Goal: Task Accomplishment & Management: Manage account settings

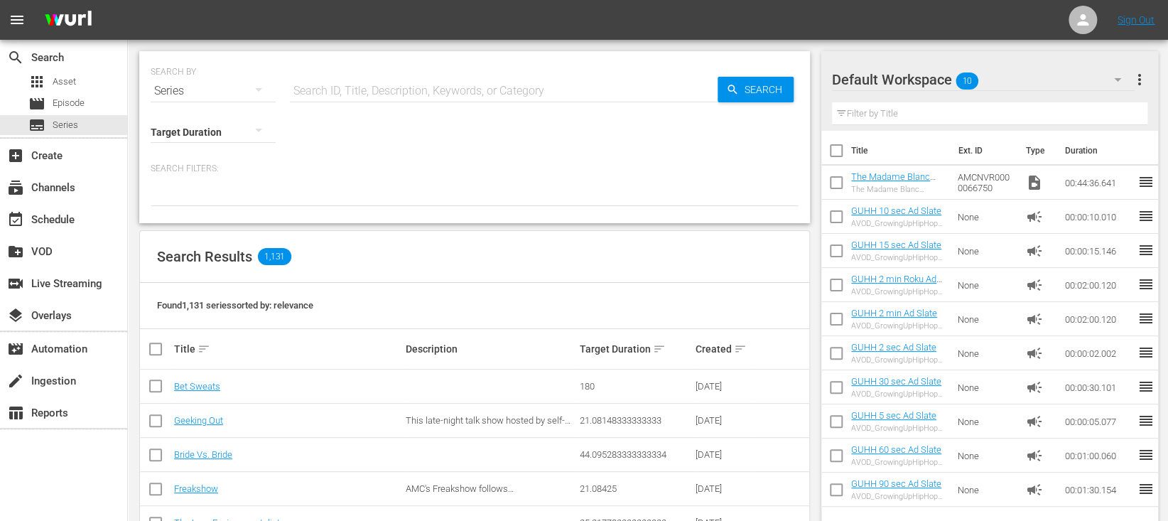
click at [355, 77] on input "text" at bounding box center [504, 91] width 428 height 34
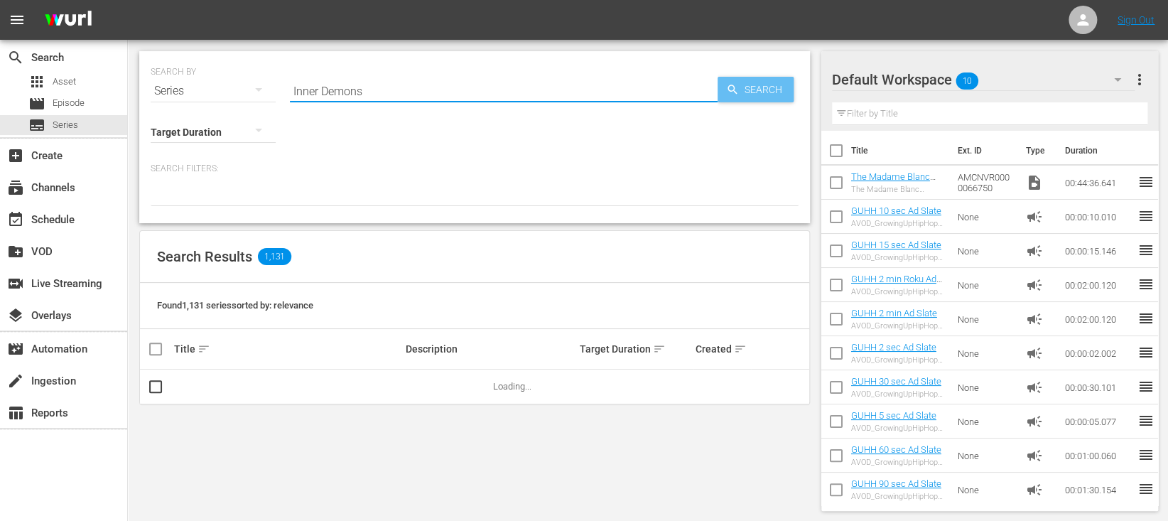
click at [750, 94] on span "Search" at bounding box center [766, 90] width 55 height 26
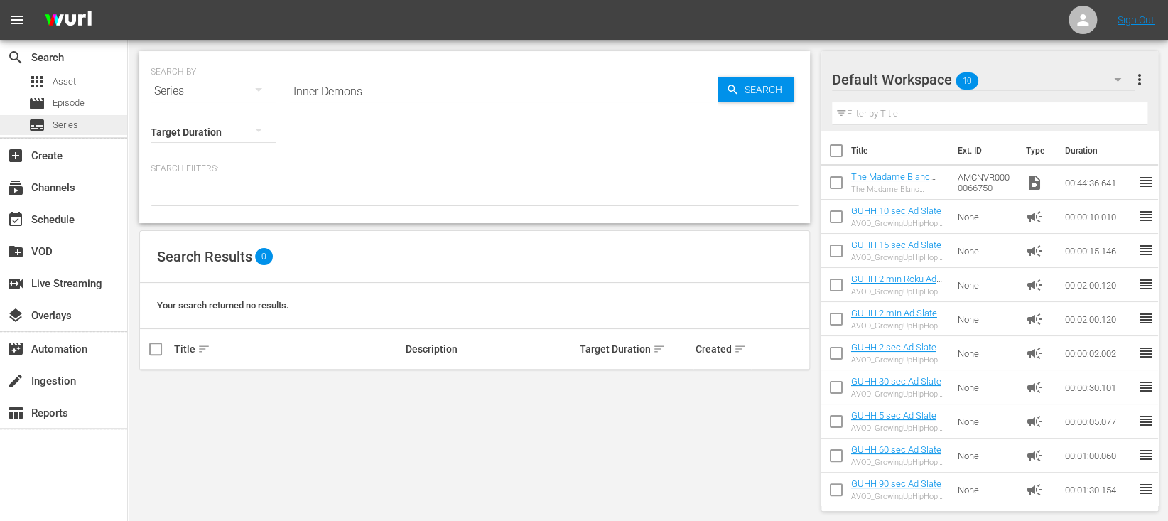
click at [93, 131] on div "subtitles Series" at bounding box center [63, 125] width 127 height 20
click at [384, 92] on input "Inner Demons" at bounding box center [504, 91] width 428 height 34
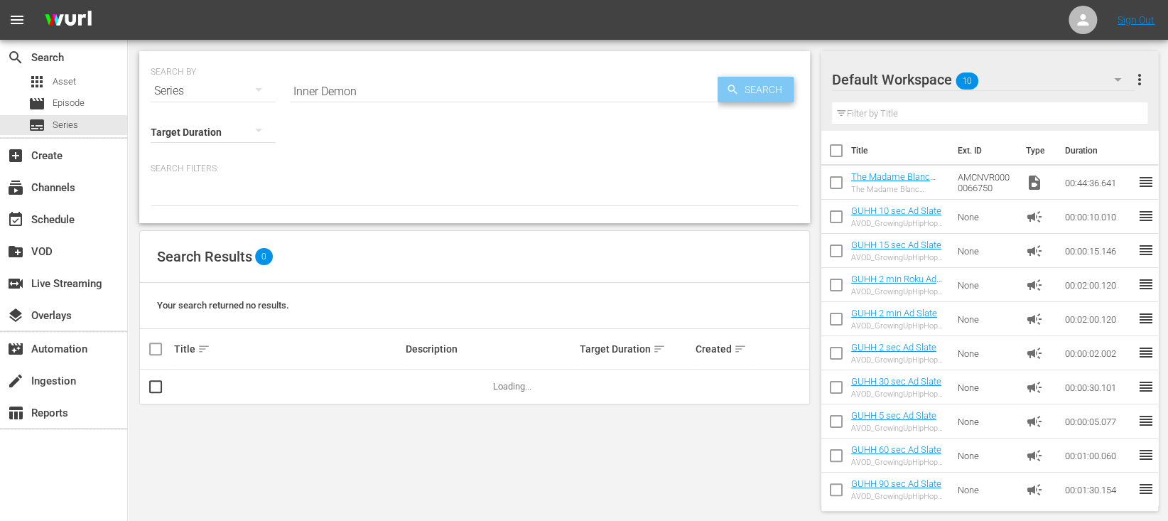
click at [739, 97] on span "Search" at bounding box center [766, 90] width 55 height 26
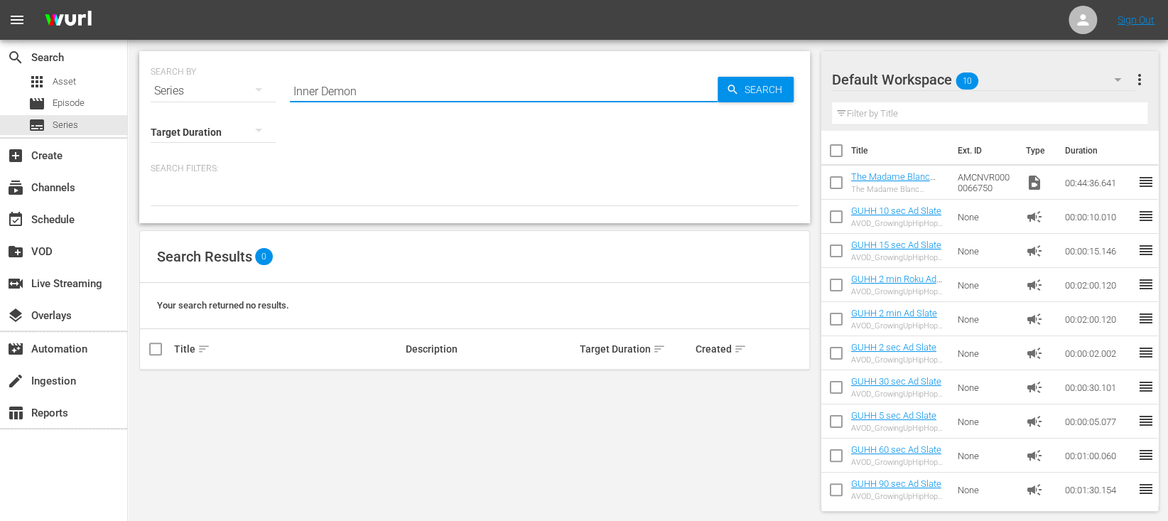
click at [385, 91] on input "Inner Demon" at bounding box center [504, 91] width 428 height 34
type input "Inner"
click at [784, 89] on span "Search" at bounding box center [766, 90] width 55 height 26
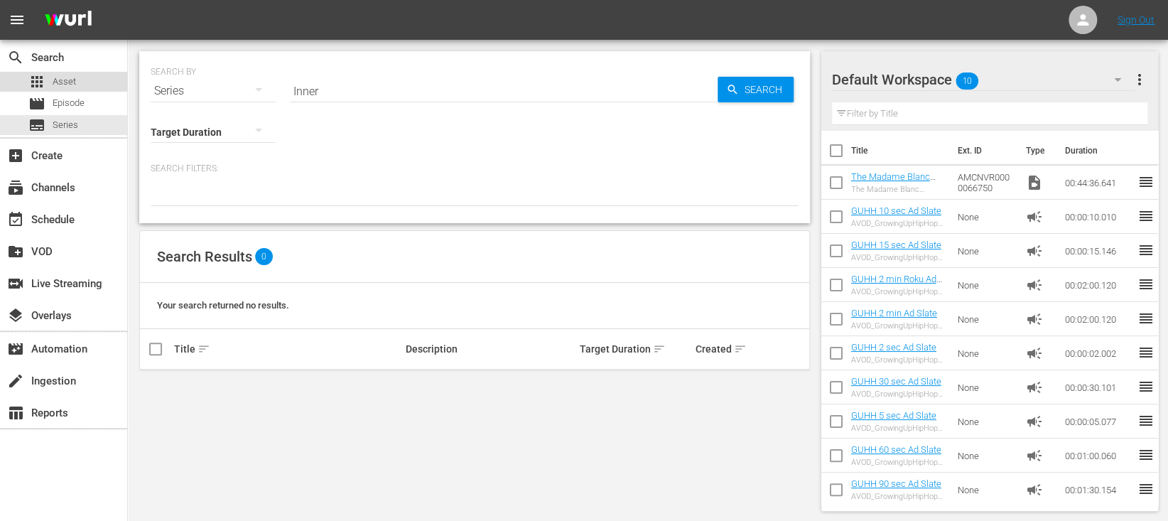
click at [50, 77] on div "apps Asset" at bounding box center [52, 82] width 48 height 20
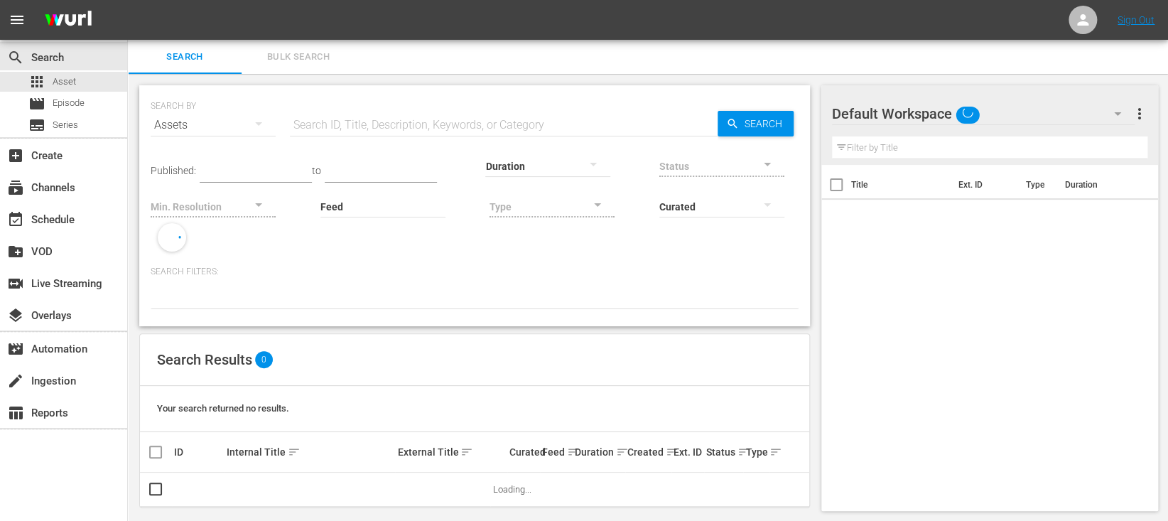
drag, startPoint x: 387, startPoint y: 122, endPoint x: 398, endPoint y: 121, distance: 11.5
click at [387, 122] on input "text" at bounding box center [504, 125] width 428 height 34
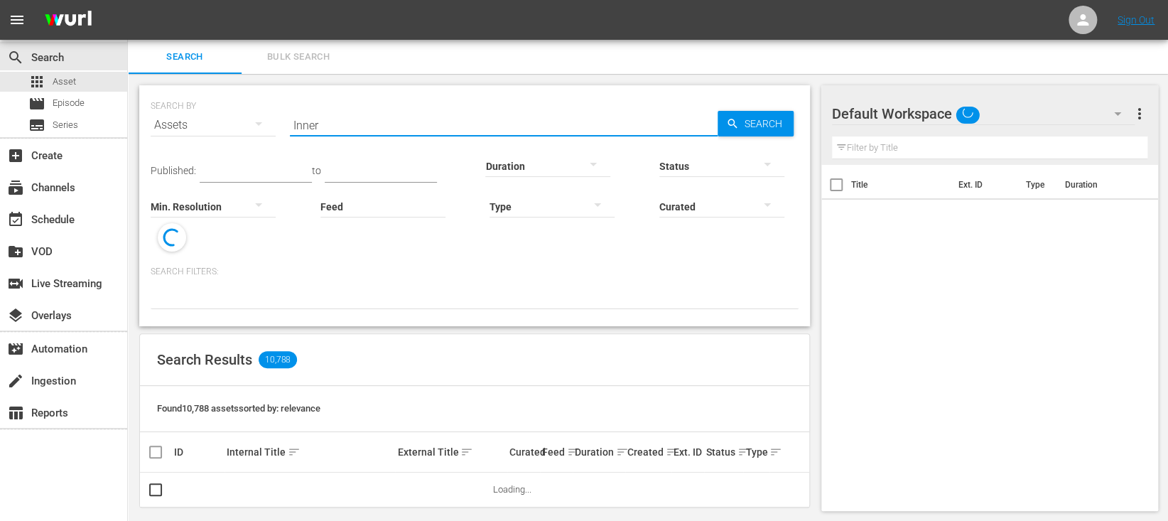
type input "Inner Demons"
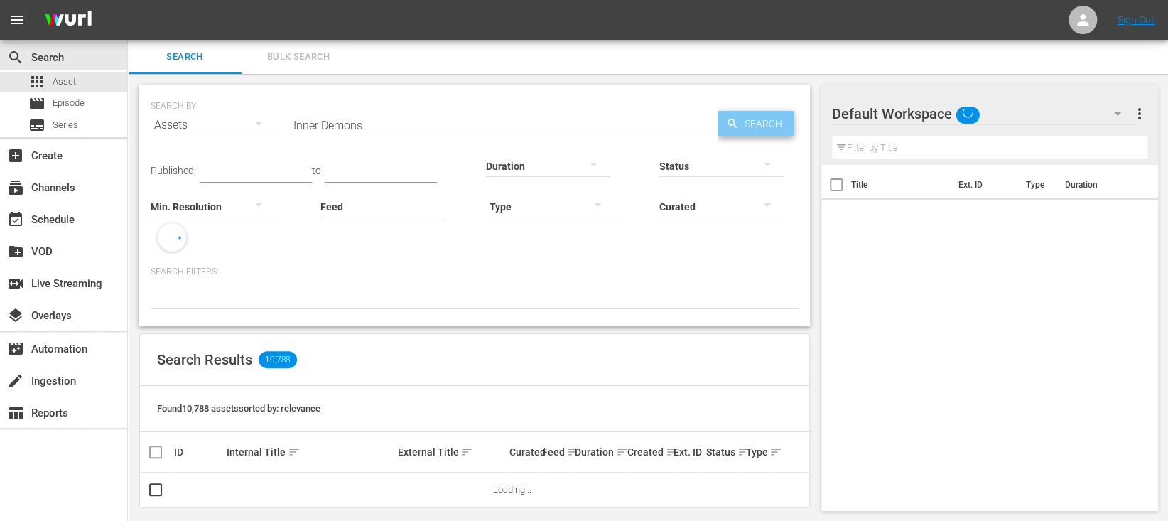
click at [745, 124] on span "Search" at bounding box center [766, 124] width 55 height 26
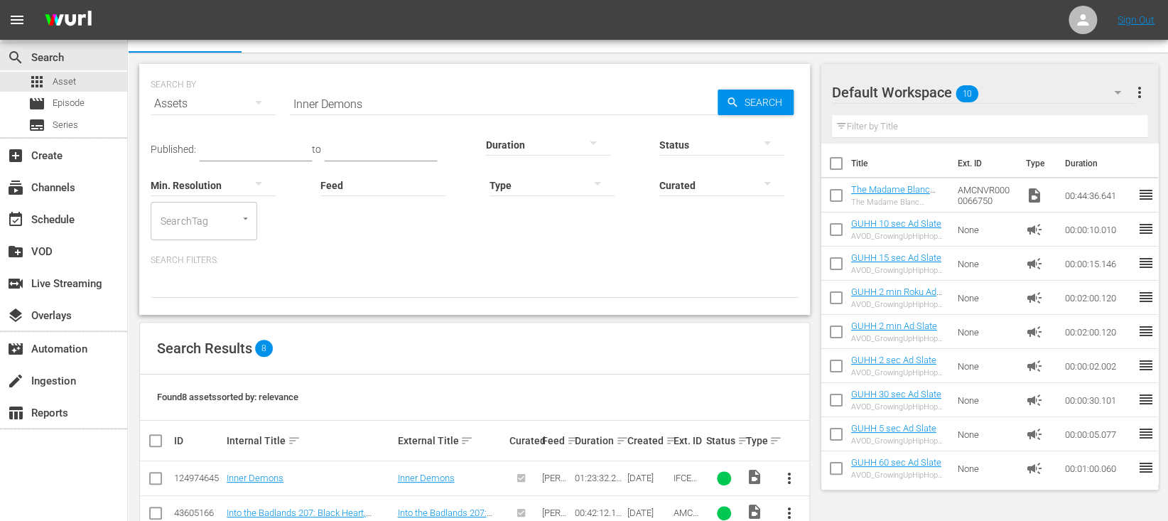
scroll to position [210, 0]
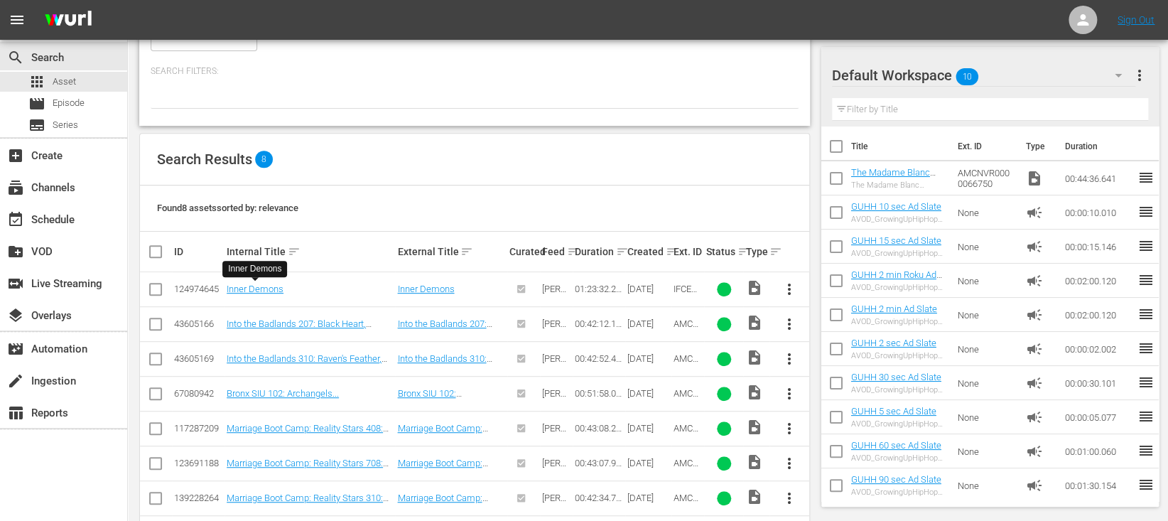
drag, startPoint x: 267, startPoint y: 281, endPoint x: 277, endPoint y: 273, distance: 13.1
click at [267, 281] on td "Inner Demons" at bounding box center [310, 289] width 171 height 35
click at [270, 291] on link "Inner Demons" at bounding box center [255, 289] width 57 height 11
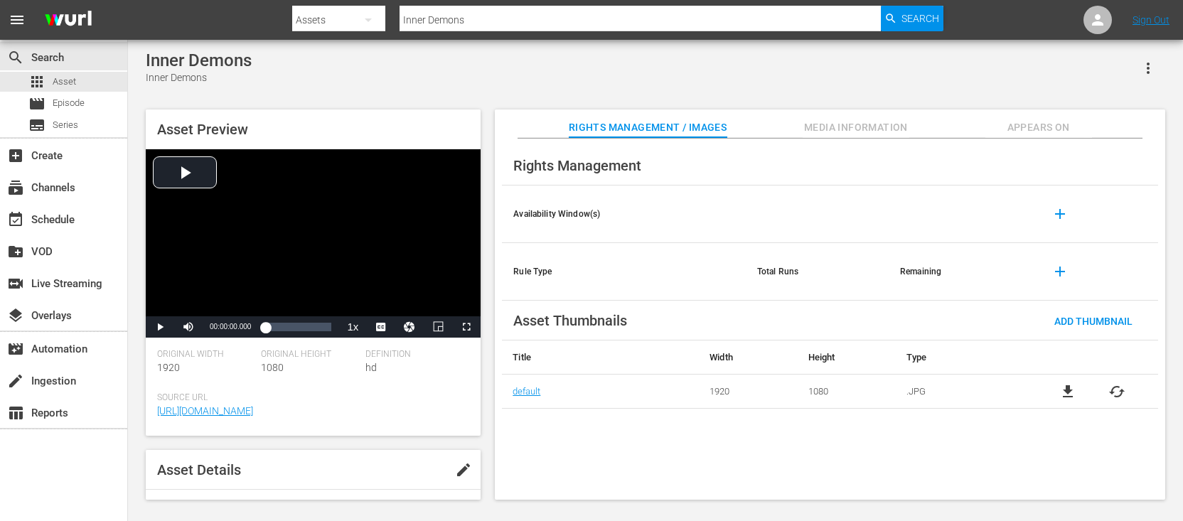
click at [137, 439] on div "Inner Demons Inner Demons Asset Preview Video Player is loading. Play Video Pla…" at bounding box center [655, 271] width 1055 height 463
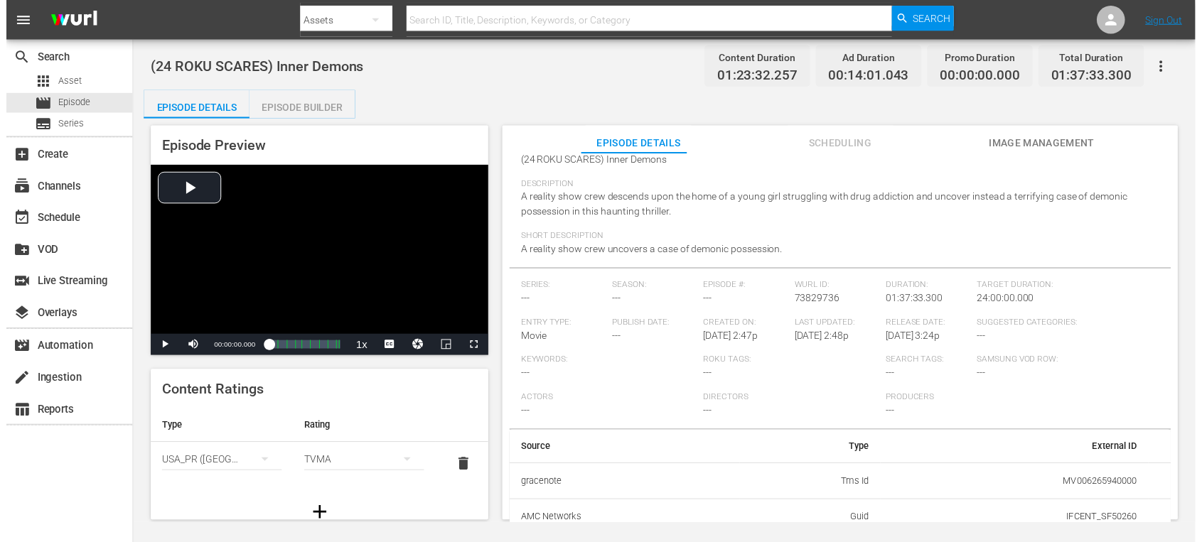
scroll to position [115, 0]
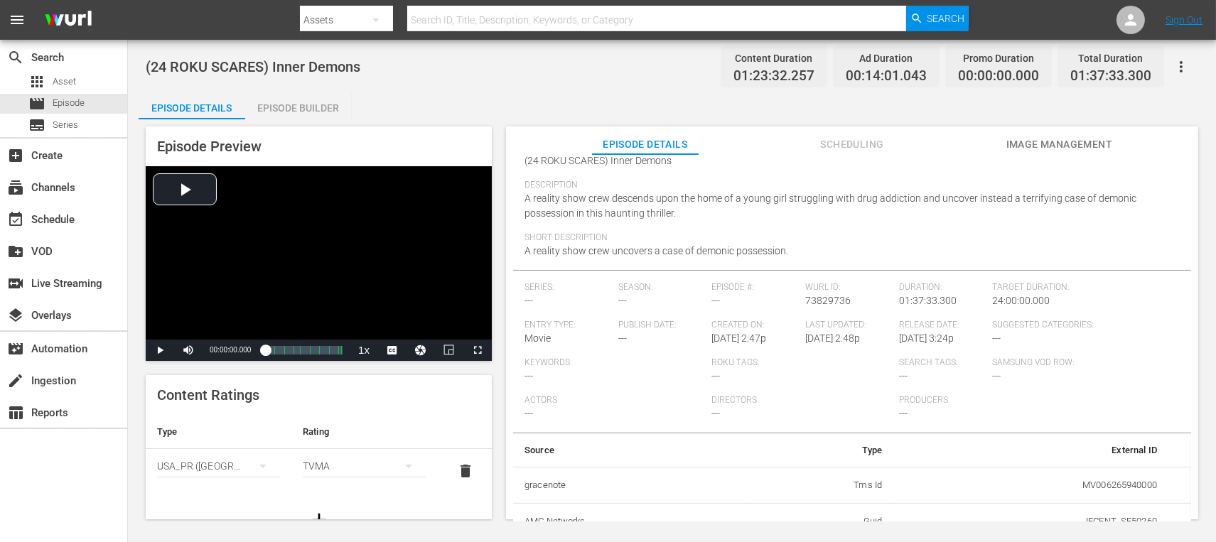
click at [1040, 139] on span "Image Management" at bounding box center [1059, 145] width 107 height 18
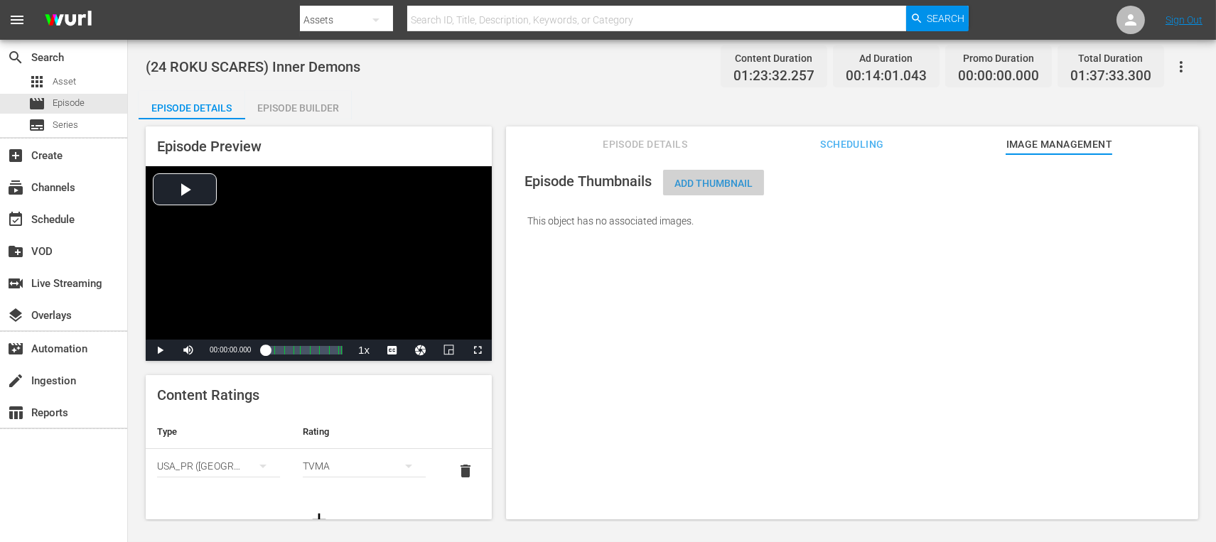
click at [713, 171] on div "Add Thumbnail" at bounding box center [713, 183] width 101 height 26
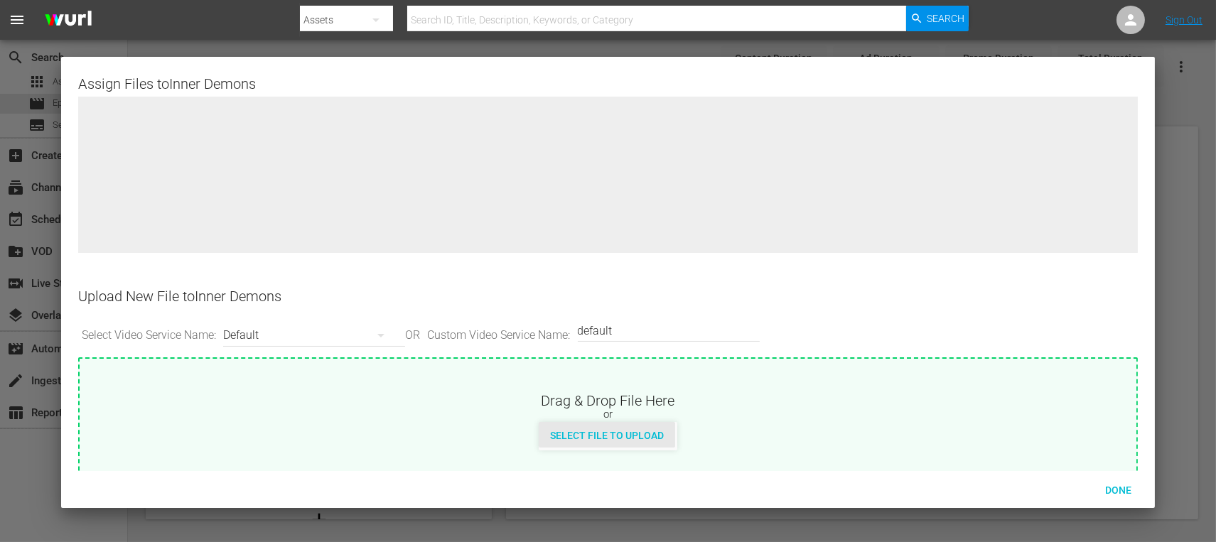
drag, startPoint x: 570, startPoint y: 451, endPoint x: 569, endPoint y: 444, distance: 7.2
click at [569, 446] on div "Drag & Drop File Here or Select File to Upload" at bounding box center [608, 422] width 1060 height 128
type input "C:\fakepath\IFCU_INNER_DEMONS_big.jpg"
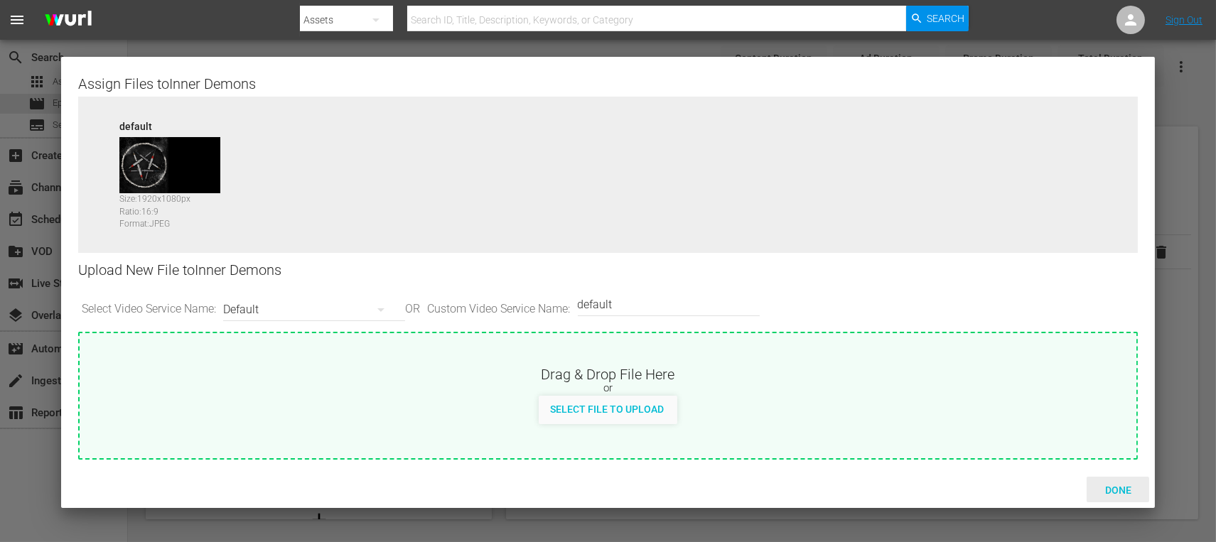
click at [1126, 477] on div "Done" at bounding box center [1118, 490] width 63 height 26
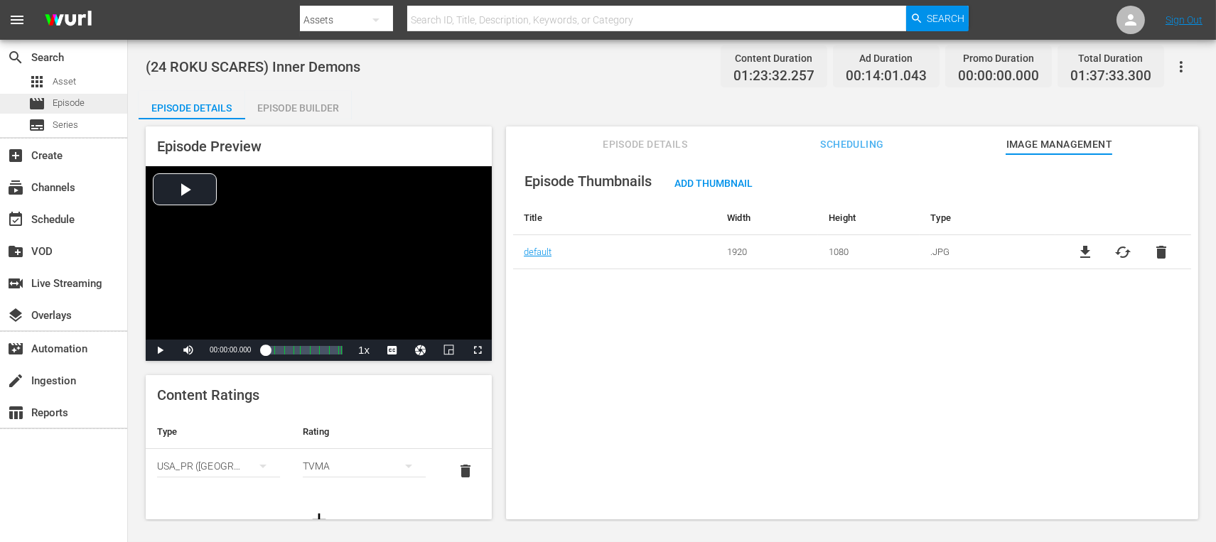
click at [63, 102] on span "Episode" at bounding box center [69, 103] width 32 height 14
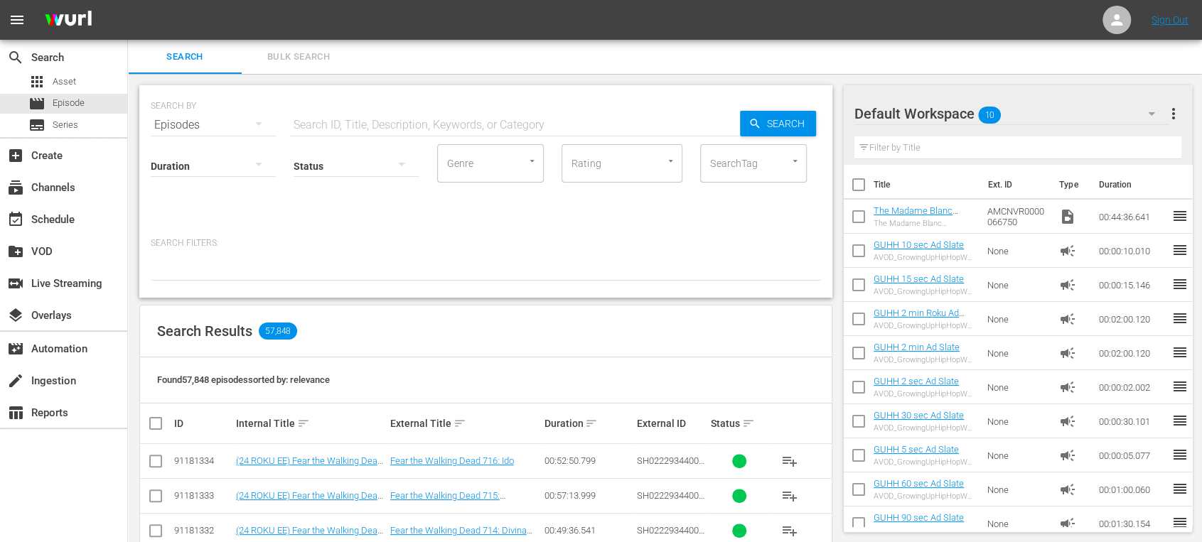
click at [351, 119] on input "text" at bounding box center [515, 125] width 450 height 34
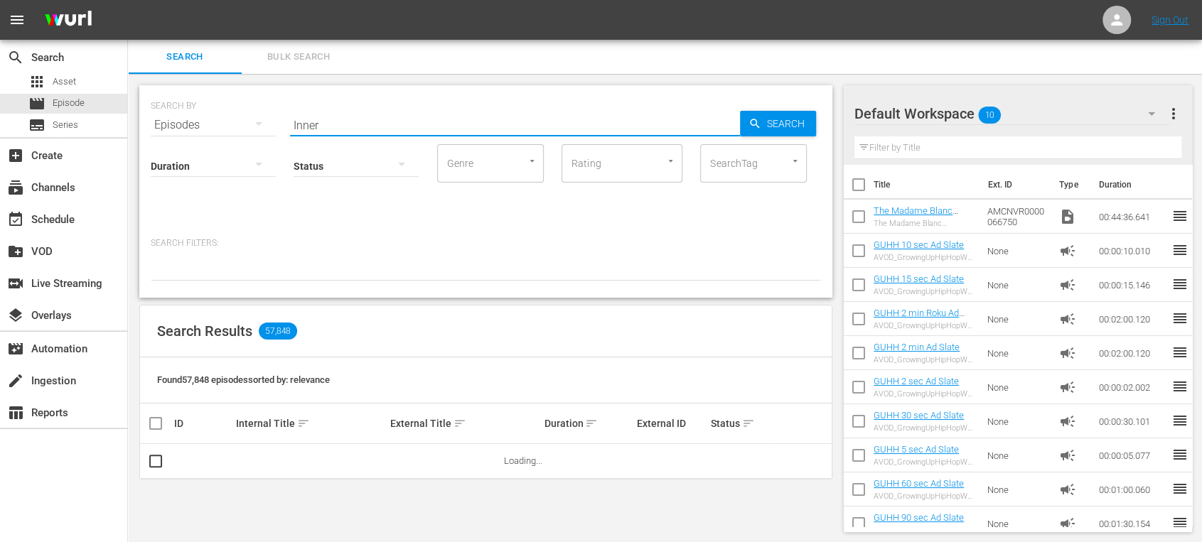
type input "Inner Demons"
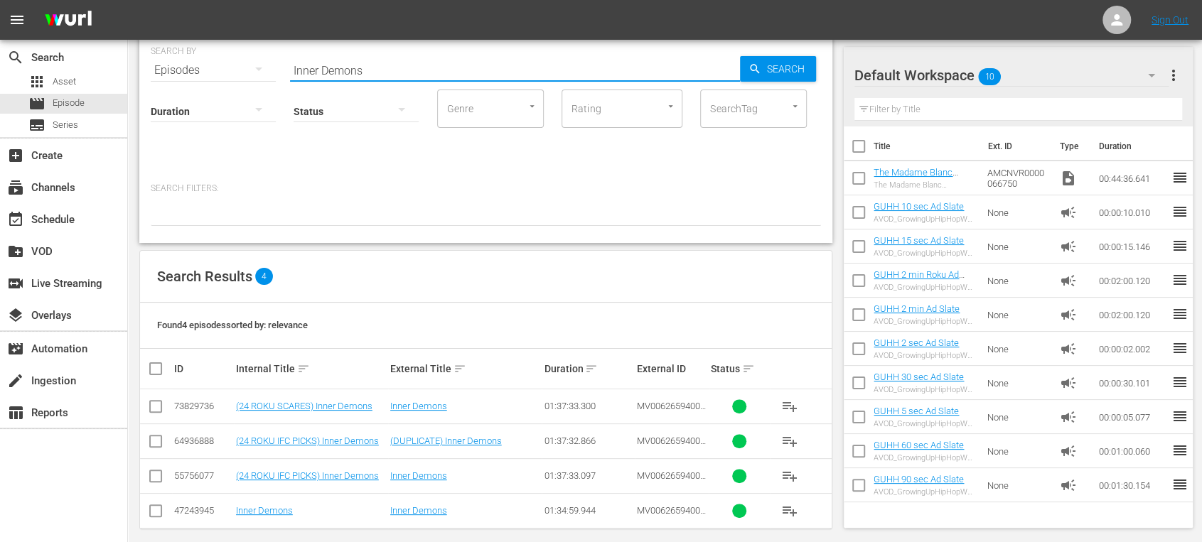
scroll to position [67, 0]
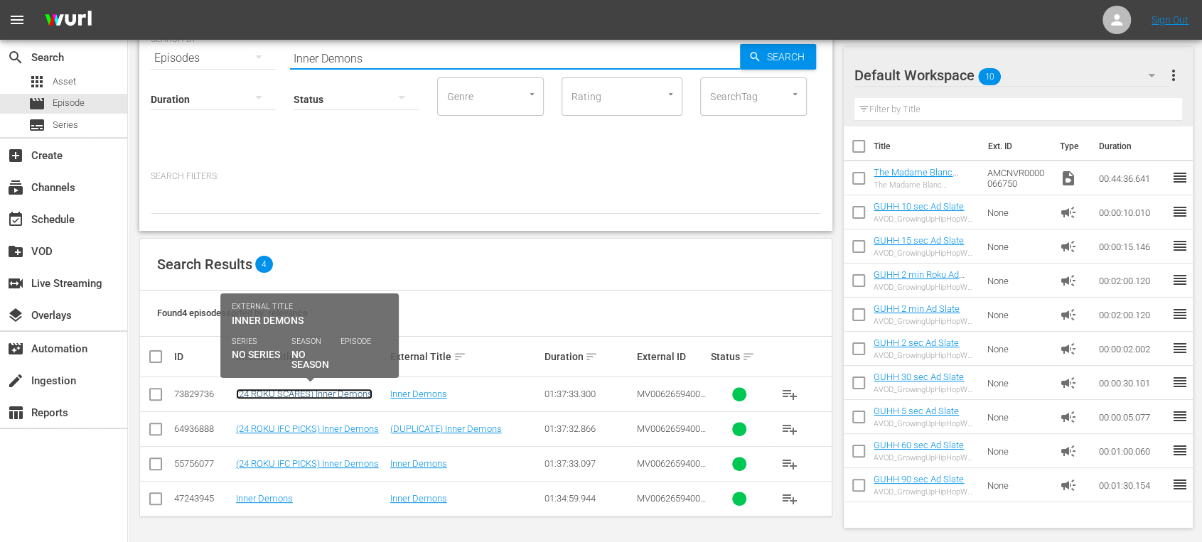
click at [297, 391] on link "(24 ROKU SCARES) Inner Demons" at bounding box center [304, 394] width 136 height 11
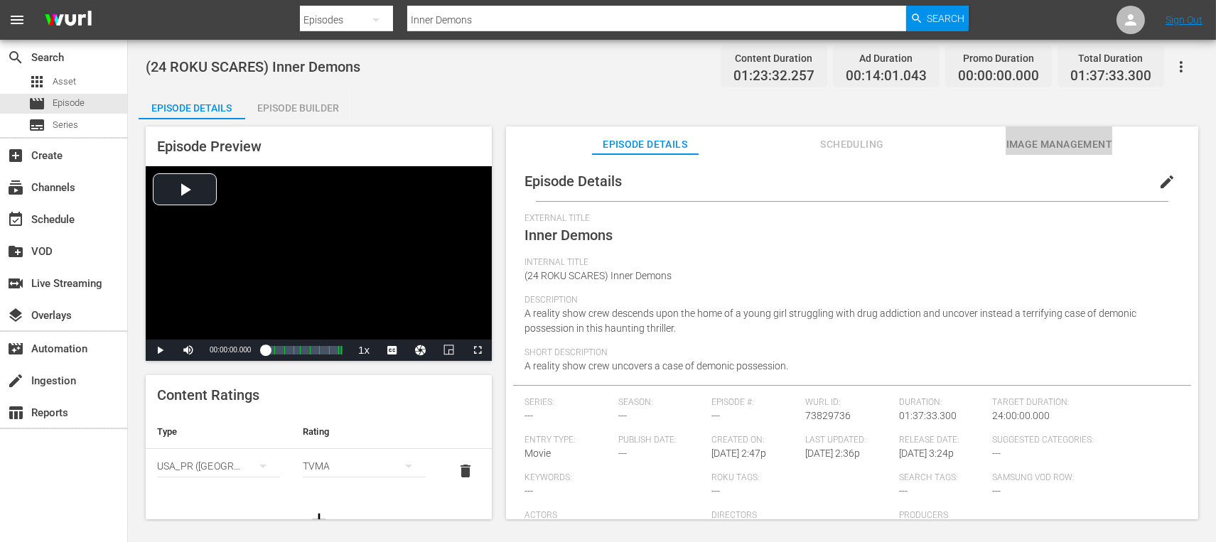
click at [1078, 136] on span "Image Management" at bounding box center [1059, 145] width 107 height 18
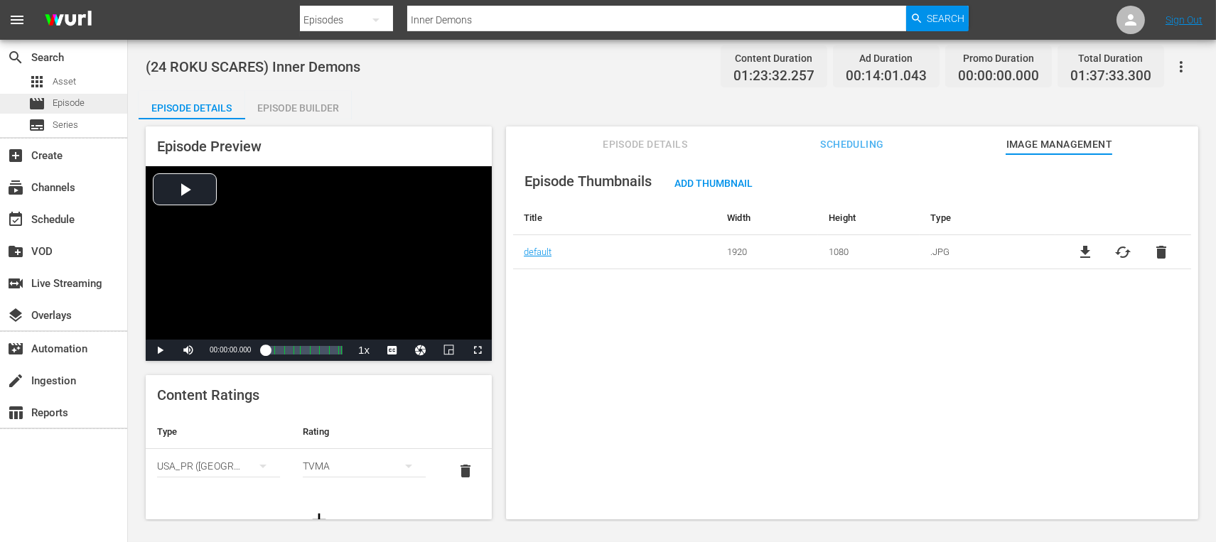
click at [75, 107] on span "Episode" at bounding box center [69, 103] width 32 height 14
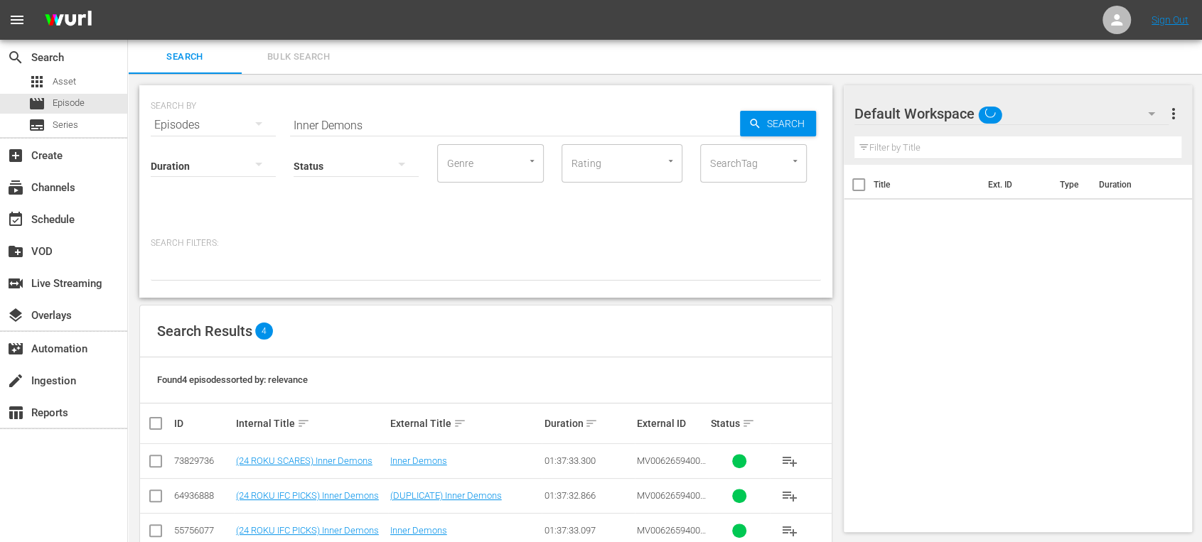
scroll to position [67, 0]
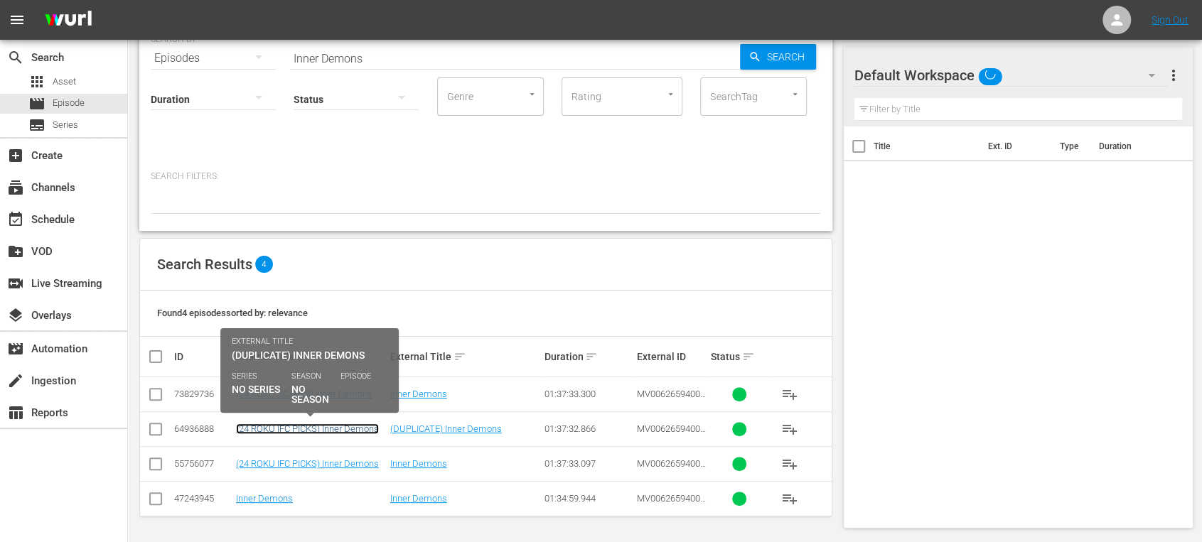
click at [289, 424] on link "(24 ROKU IFC PICKS) Inner Demons" at bounding box center [307, 429] width 143 height 11
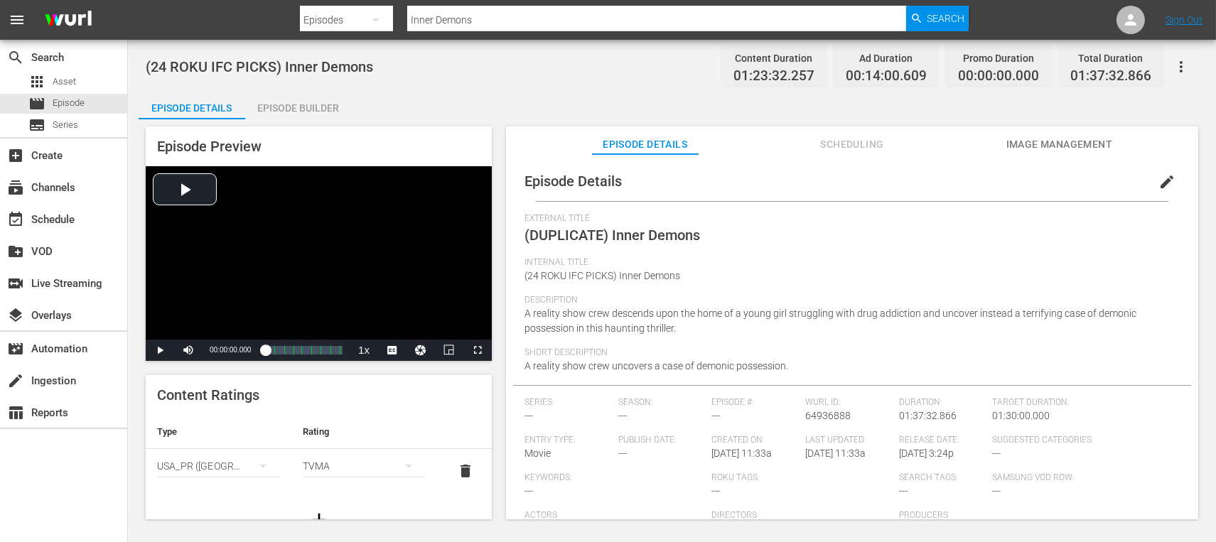
click at [1065, 142] on span "Image Management" at bounding box center [1059, 145] width 107 height 18
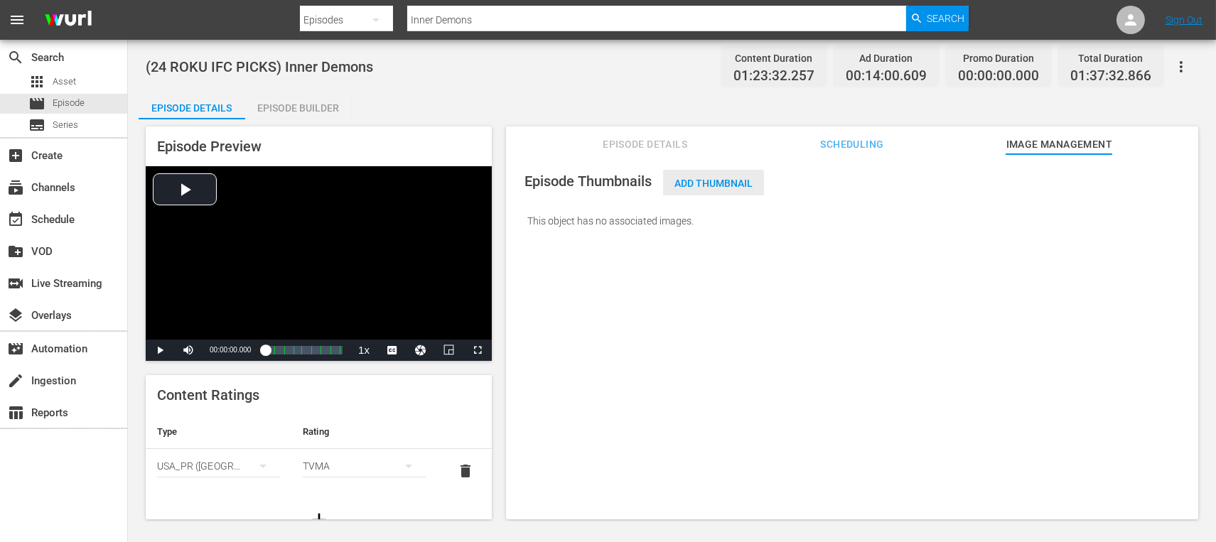
click at [721, 178] on span "Add Thumbnail" at bounding box center [713, 183] width 101 height 11
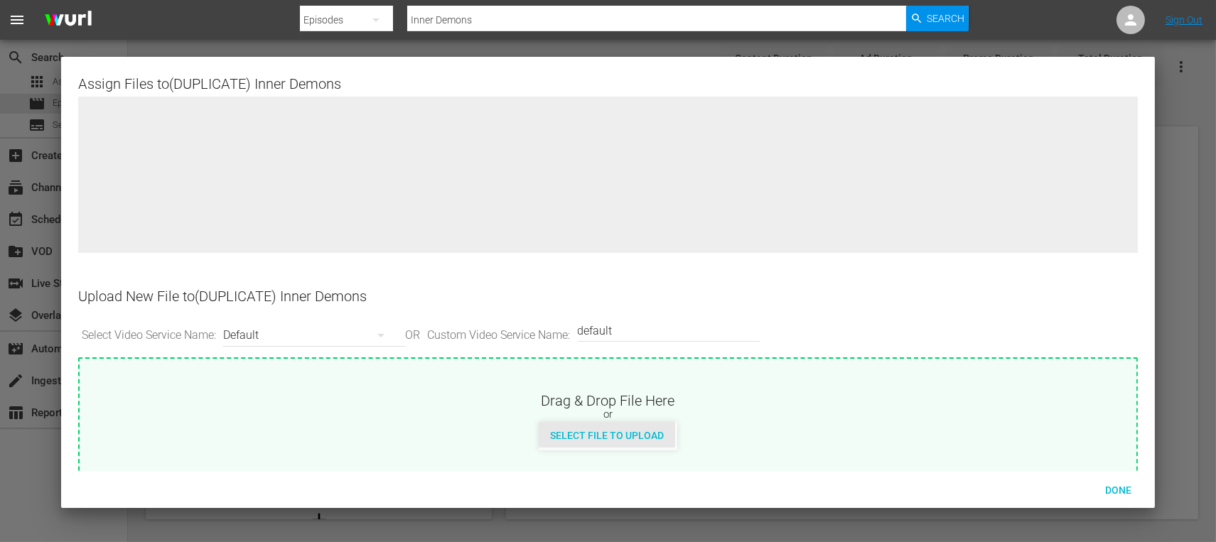
click at [562, 426] on div "Select File to Upload" at bounding box center [607, 435] width 136 height 26
type input "C:\fakepath\IFCU_INNER_DEMONS_big.jpg"
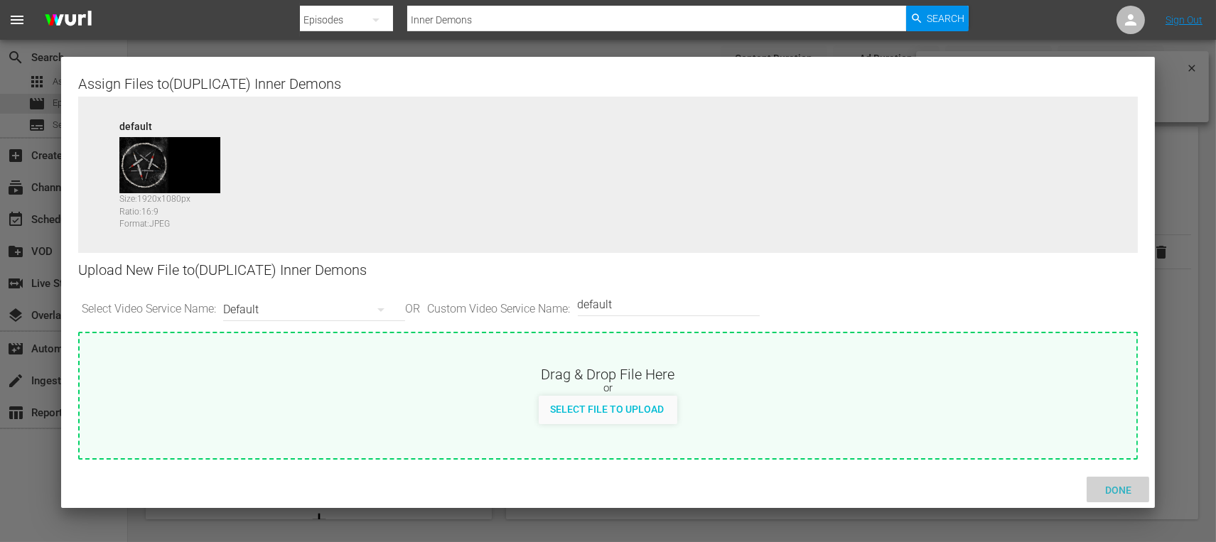
click at [1110, 485] on span "Done" at bounding box center [1118, 490] width 49 height 11
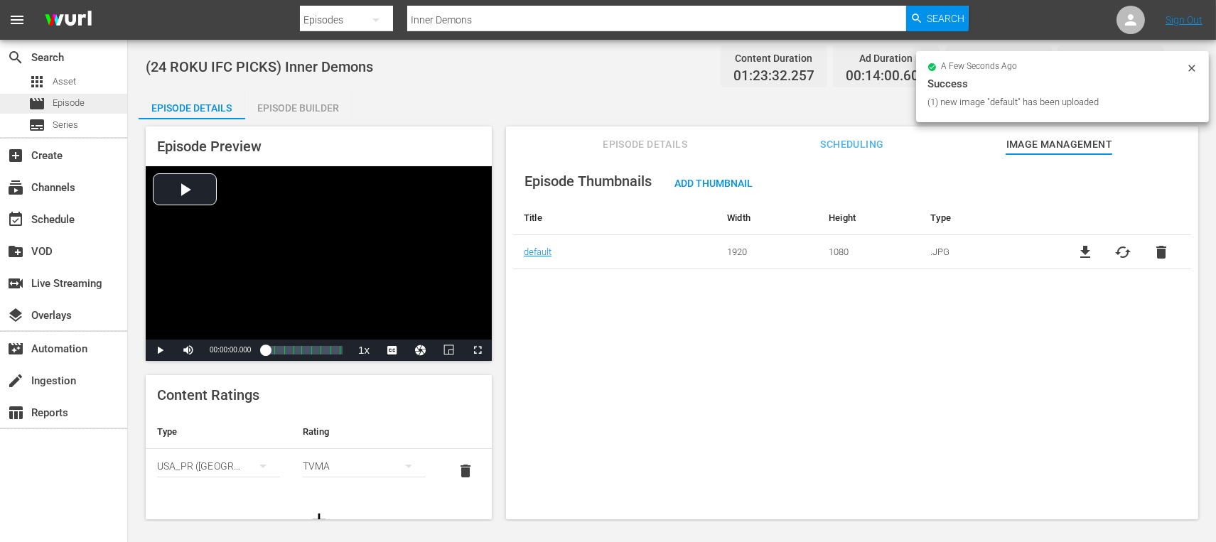
click at [102, 100] on div "movie Episode" at bounding box center [63, 104] width 127 height 20
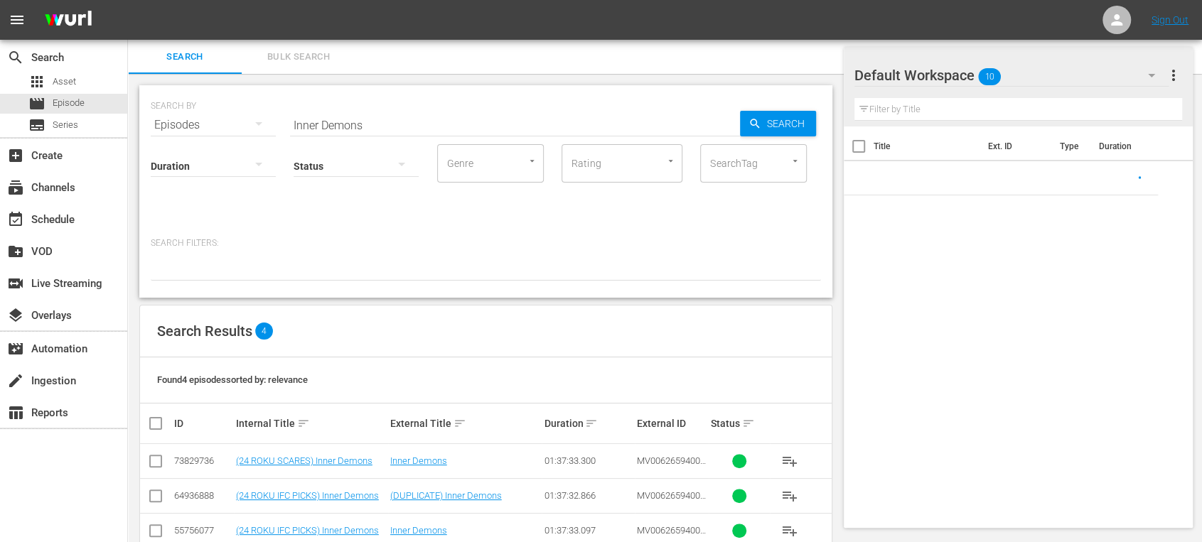
scroll to position [67, 0]
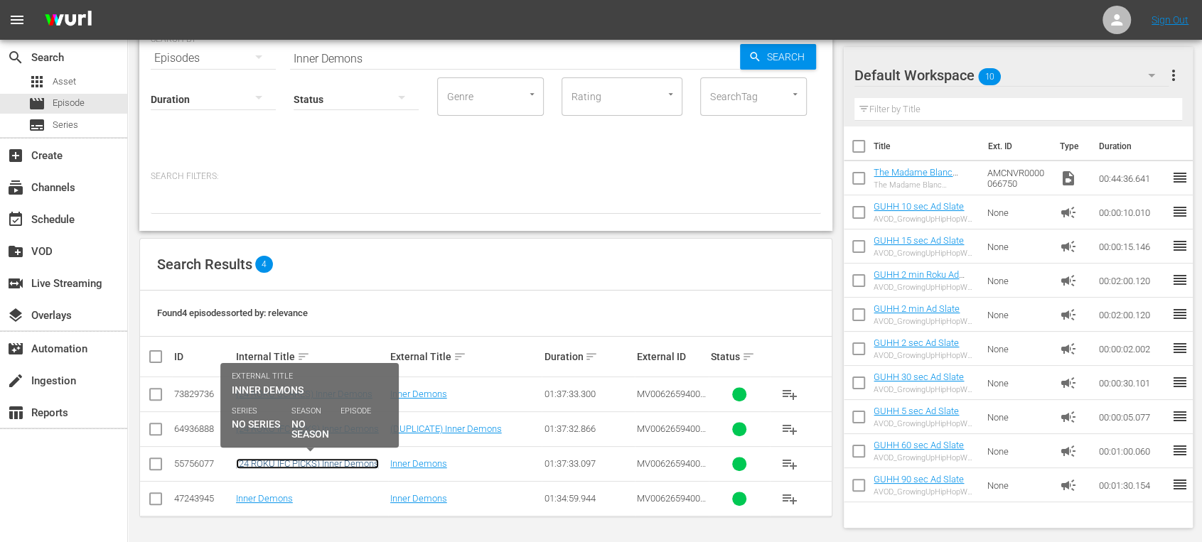
click at [299, 463] on link "(24 ROKU IFC PICKS) Inner Demons" at bounding box center [307, 463] width 143 height 11
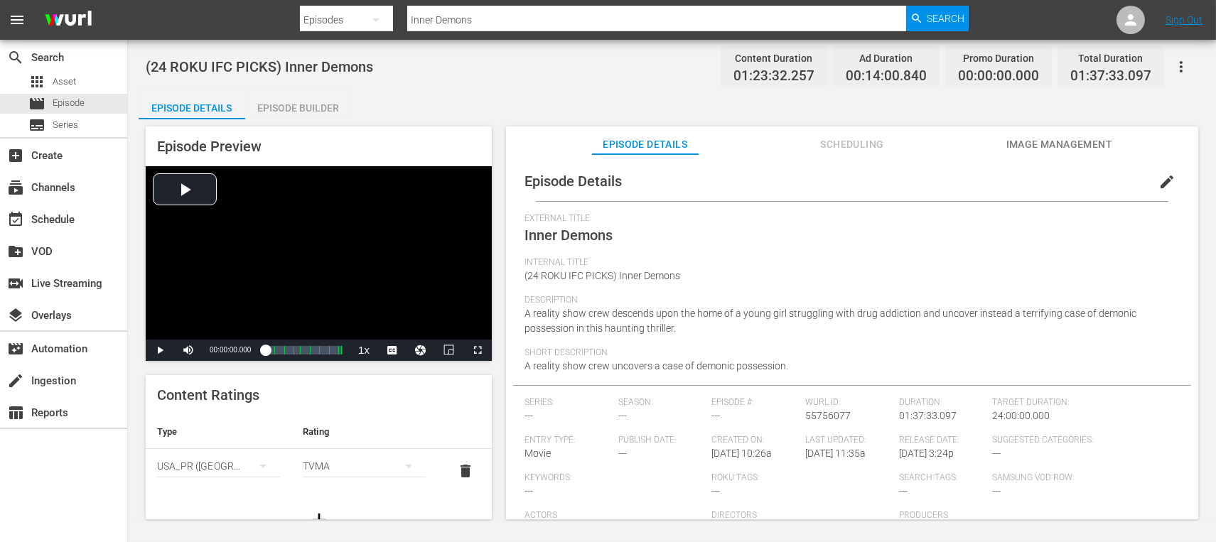
click at [1049, 142] on span "Image Management" at bounding box center [1059, 145] width 107 height 18
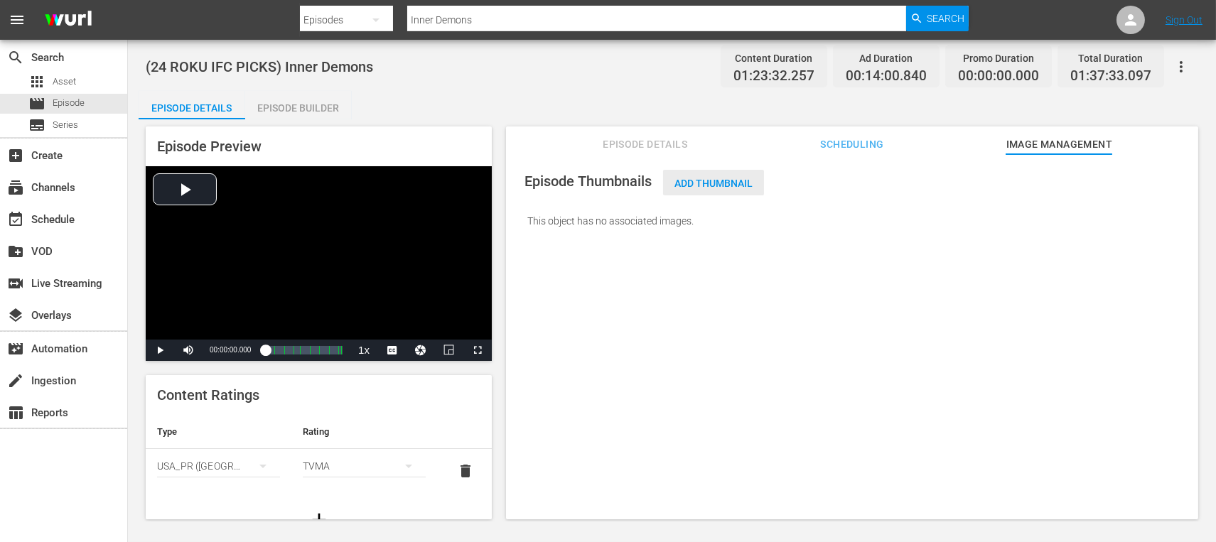
click at [737, 178] on span "Add Thumbnail" at bounding box center [713, 183] width 101 height 11
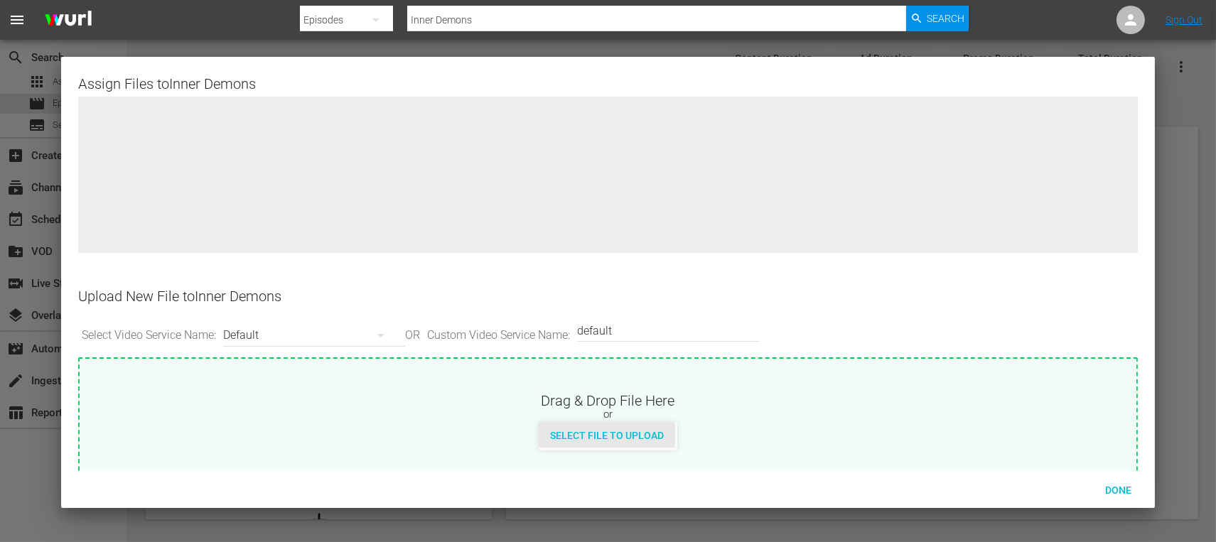
click at [618, 434] on span "Select File to Upload" at bounding box center [607, 435] width 136 height 11
type input "C:\fakepath\IFCU_INNER_DEMONS_big.jpg"
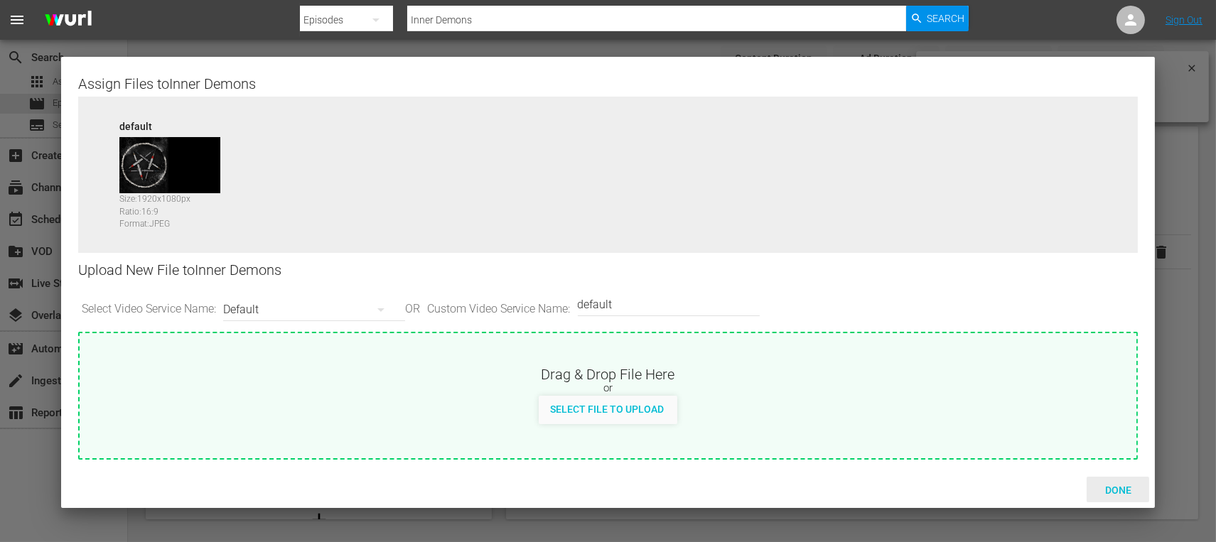
click at [1122, 477] on div "Done" at bounding box center [1118, 490] width 63 height 26
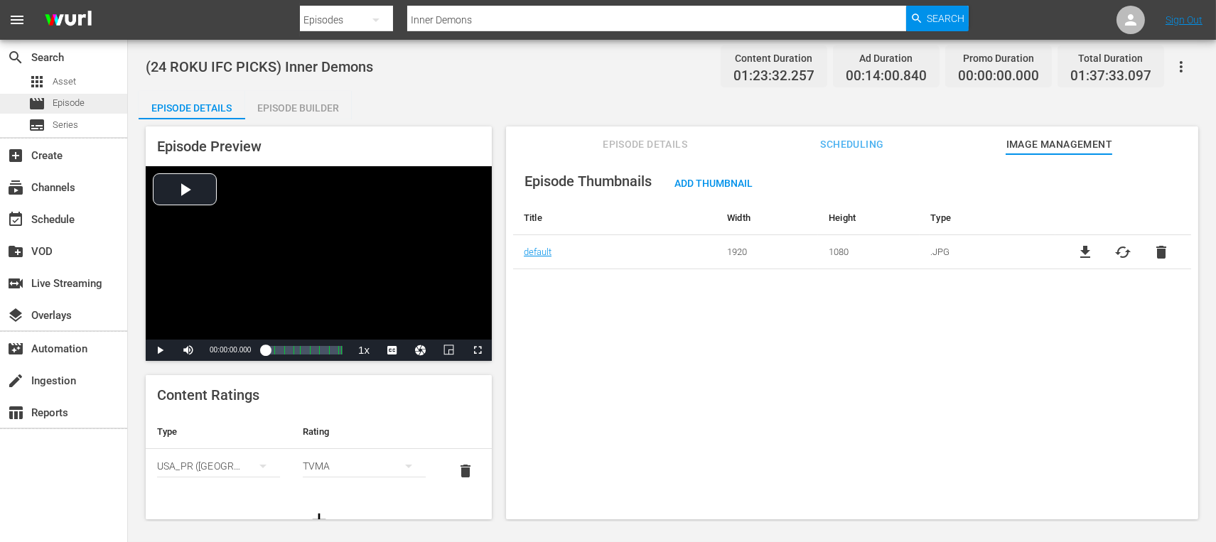
click at [102, 101] on div "movie Episode" at bounding box center [63, 104] width 127 height 20
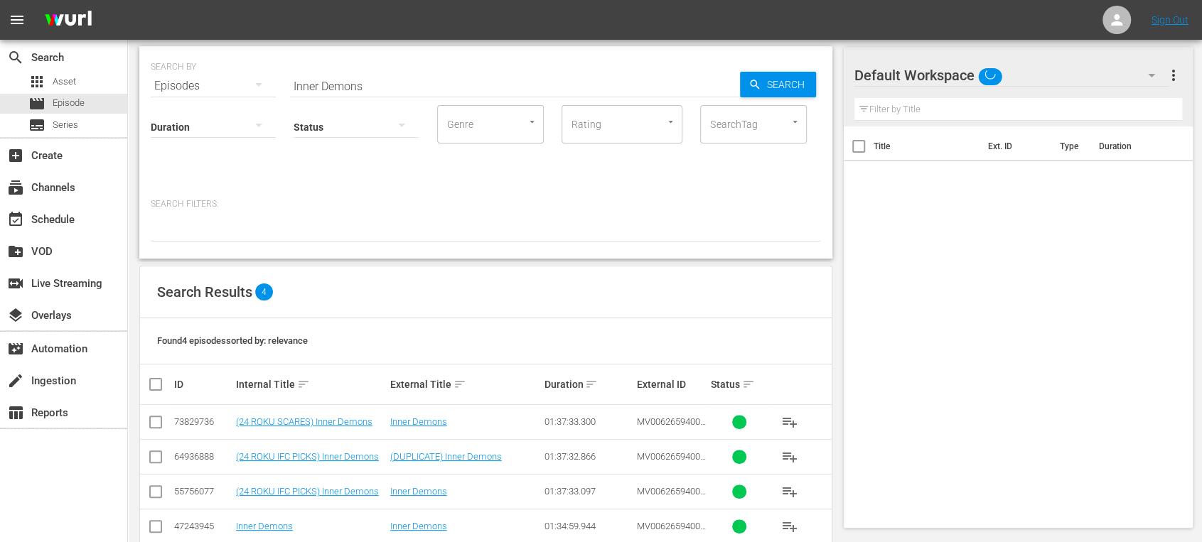
scroll to position [67, 0]
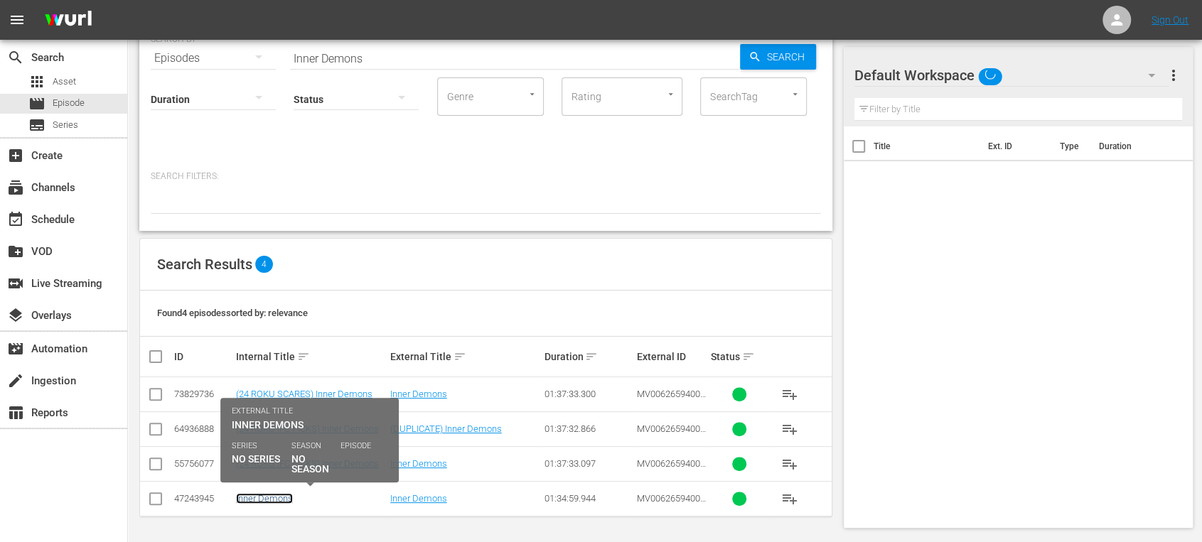
click at [249, 496] on link "Inner Demons" at bounding box center [264, 498] width 57 height 11
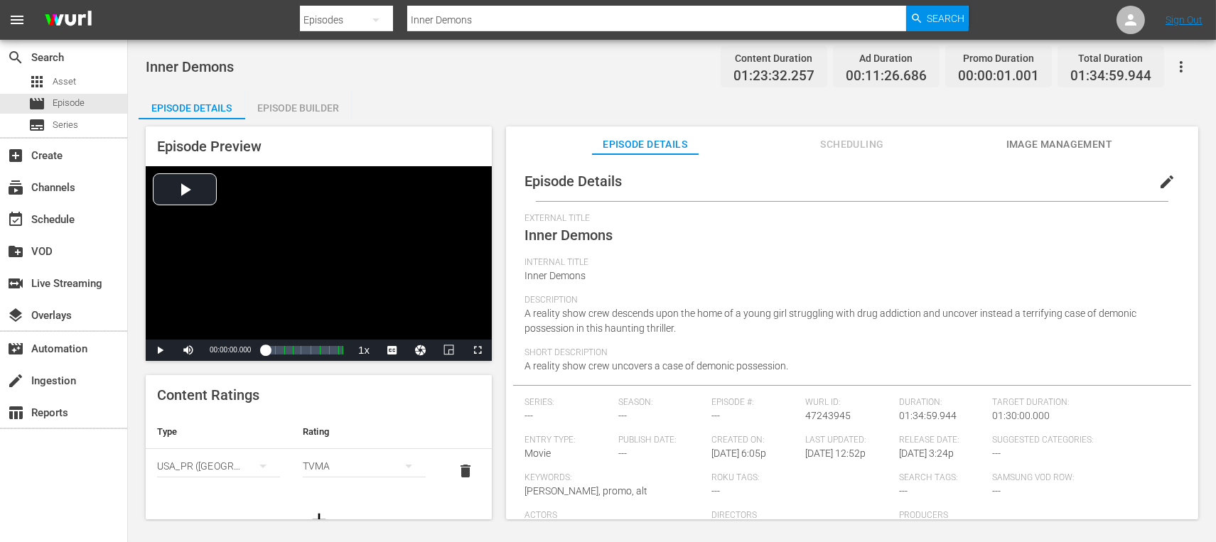
click at [1048, 146] on span "Image Management" at bounding box center [1059, 145] width 107 height 18
